Goal: Use online tool/utility: Utilize a website feature to perform a specific function

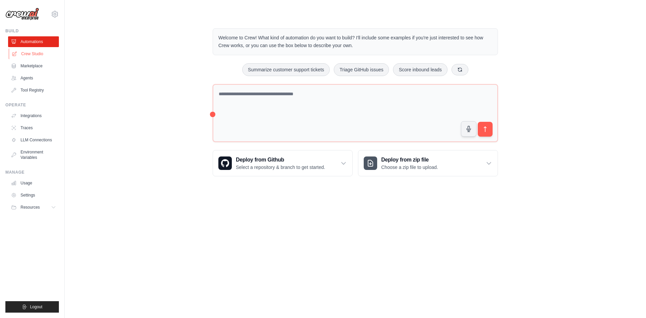
click at [44, 51] on link "Crew Studio" at bounding box center [34, 53] width 51 height 11
click at [31, 56] on link "Crew Studio" at bounding box center [34, 53] width 51 height 11
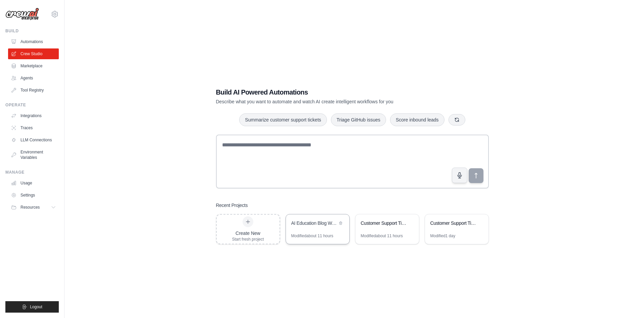
click at [328, 230] on div "AI Education Blog Writer" at bounding box center [318, 223] width 64 height 19
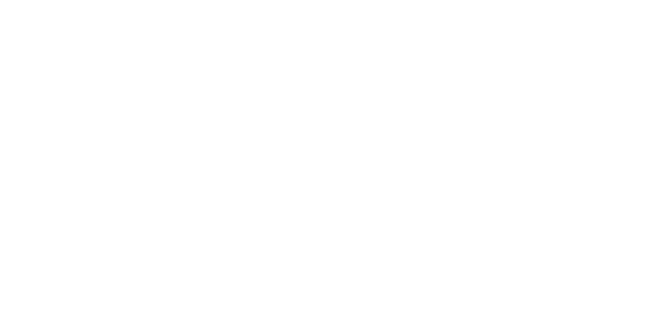
click at [476, 0] on html at bounding box center [323, 0] width 646 height 0
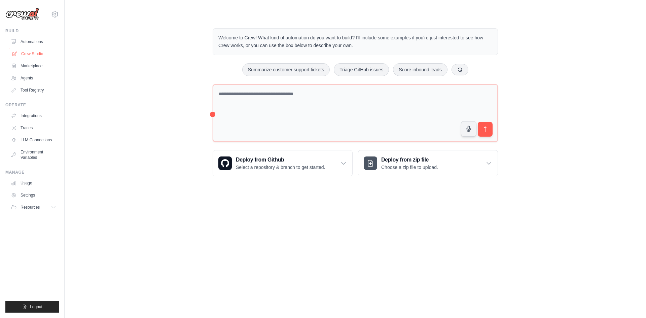
click at [40, 56] on link "Crew Studio" at bounding box center [34, 53] width 51 height 11
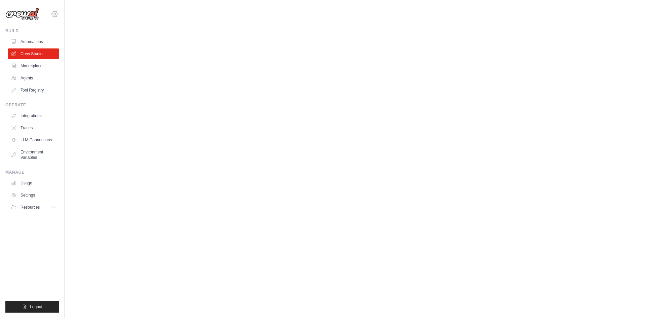
click at [55, 17] on icon at bounding box center [55, 14] width 8 height 8
click at [37, 307] on span "Logout" at bounding box center [36, 306] width 12 height 5
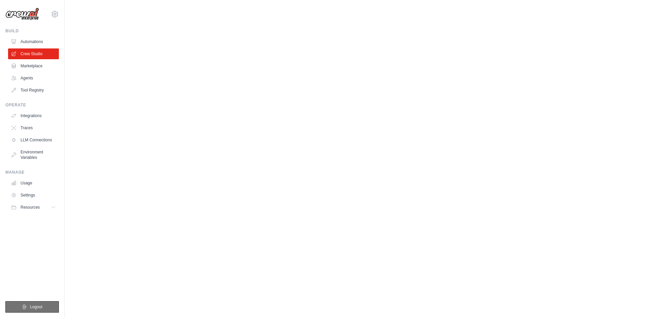
click at [37, 307] on span "Logout" at bounding box center [36, 306] width 12 height 5
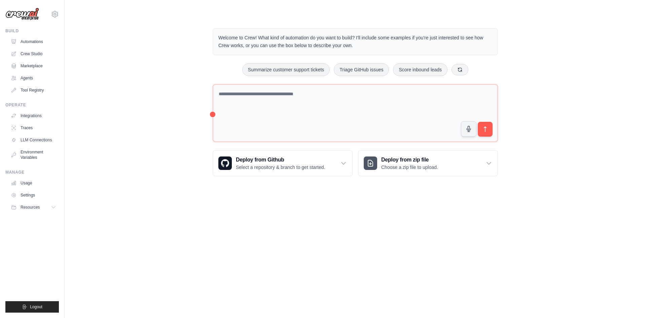
click at [30, 54] on link "Crew Studio" at bounding box center [33, 53] width 51 height 11
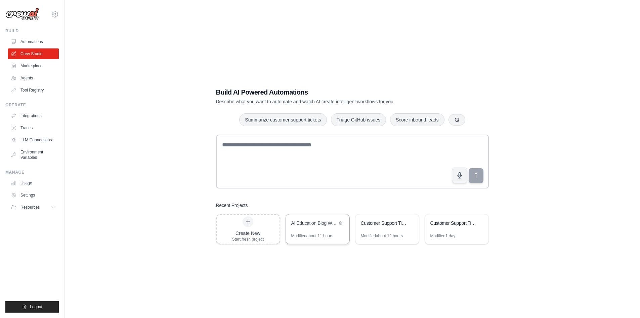
click at [301, 228] on div "AI Education Blog Writer" at bounding box center [318, 223] width 64 height 19
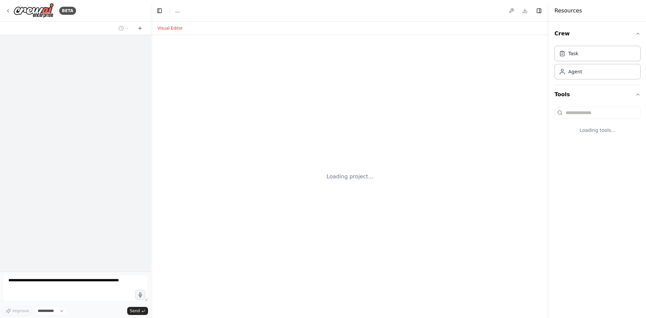
select select "****"
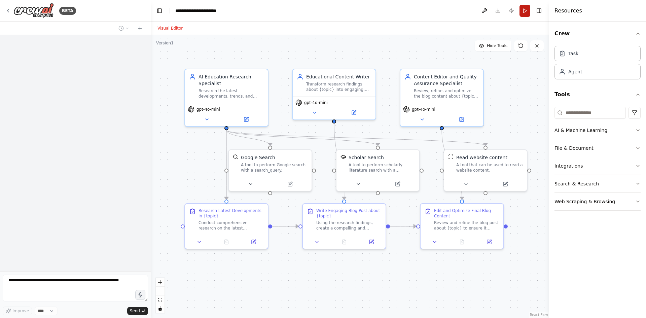
click at [526, 6] on button "Run" at bounding box center [524, 11] width 11 height 12
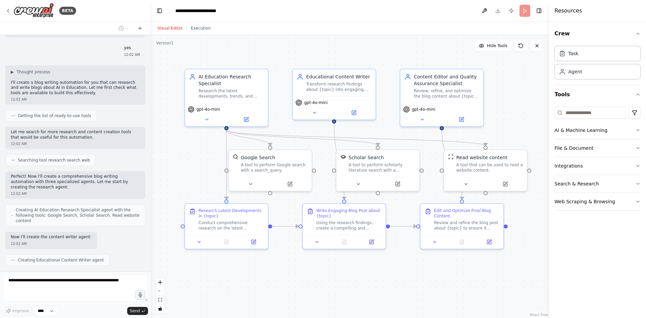
scroll to position [142, 0]
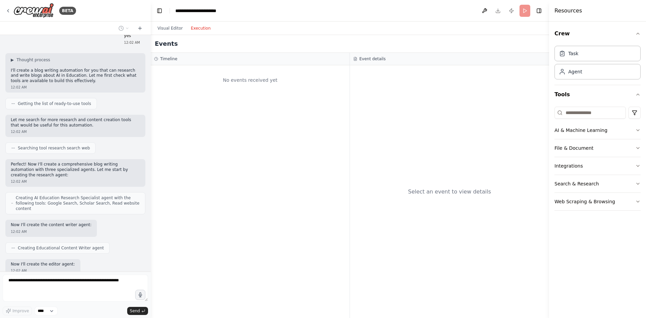
click at [206, 29] on button "Execution" at bounding box center [201, 28] width 28 height 8
click at [203, 80] on div "No events received yet" at bounding box center [250, 80] width 192 height 23
click at [525, 11] on header "**********" at bounding box center [350, 11] width 398 height 22
click at [266, 70] on div "No events received yet" at bounding box center [250, 80] width 192 height 23
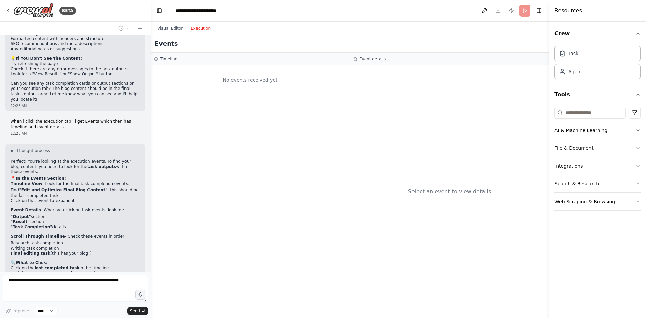
scroll to position [1094, 0]
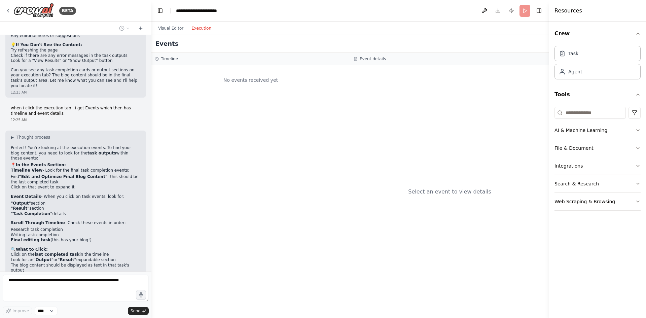
drag, startPoint x: 148, startPoint y: 241, endPoint x: 149, endPoint y: 188, distance: 53.1
click at [149, 188] on div at bounding box center [150, 159] width 3 height 318
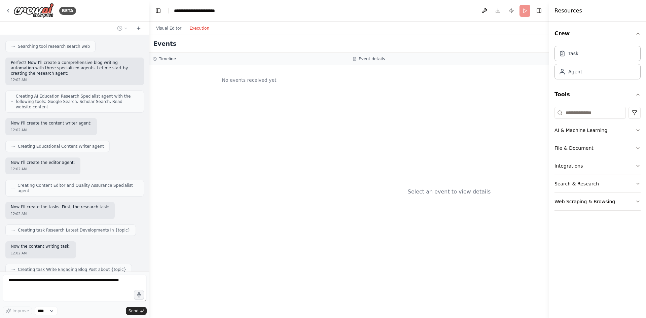
scroll to position [0, 0]
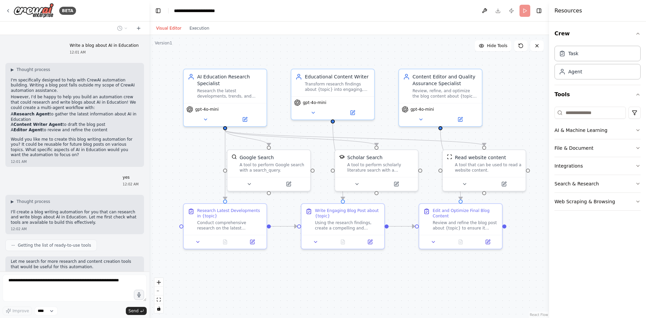
click at [167, 26] on button "Visual Editor" at bounding box center [168, 28] width 33 height 8
click at [199, 26] on button "Execution" at bounding box center [199, 28] width 28 height 8
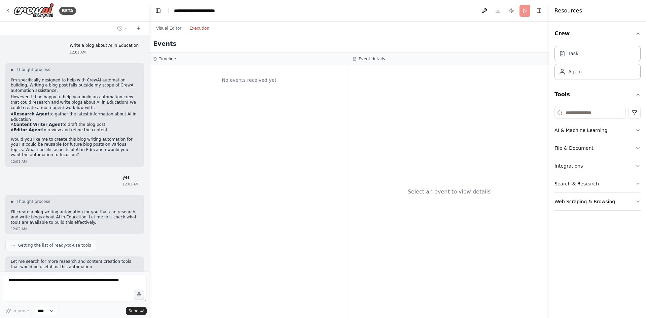
click at [521, 10] on header "**********" at bounding box center [348, 11] width 399 height 22
click at [523, 9] on header "**********" at bounding box center [348, 11] width 399 height 22
click at [168, 32] on div "Visual Editor Execution" at bounding box center [182, 28] width 61 height 13
